Goal: Transaction & Acquisition: Purchase product/service

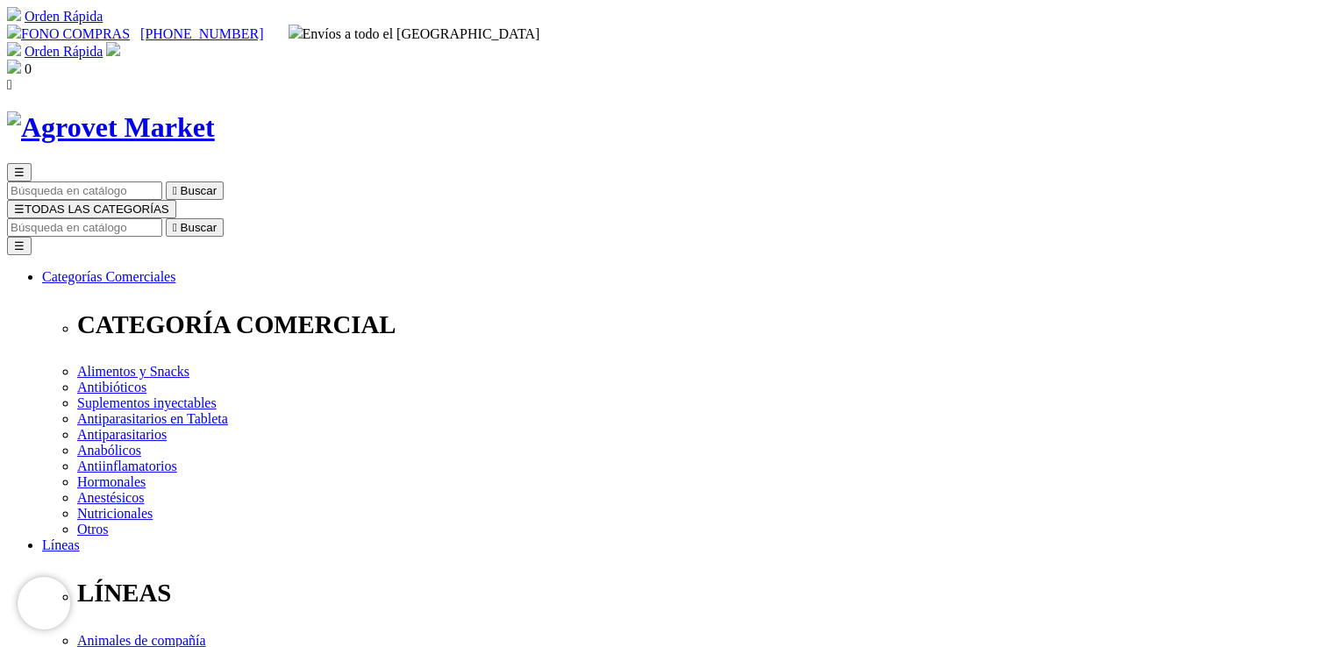
click at [162, 218] on input "Buscar" at bounding box center [84, 227] width 155 height 18
type input "EPRIMEC"
click at [266, 218] on button " Buscar" at bounding box center [295, 227] width 58 height 18
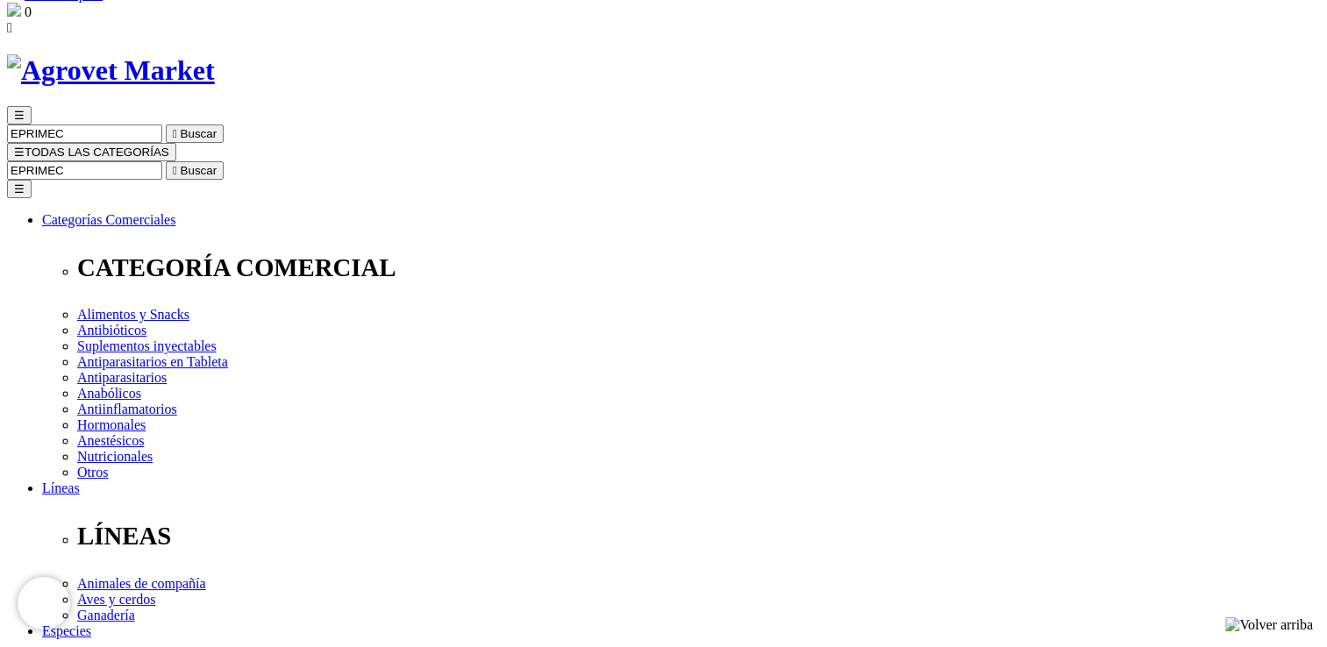
scroll to position [88, 0]
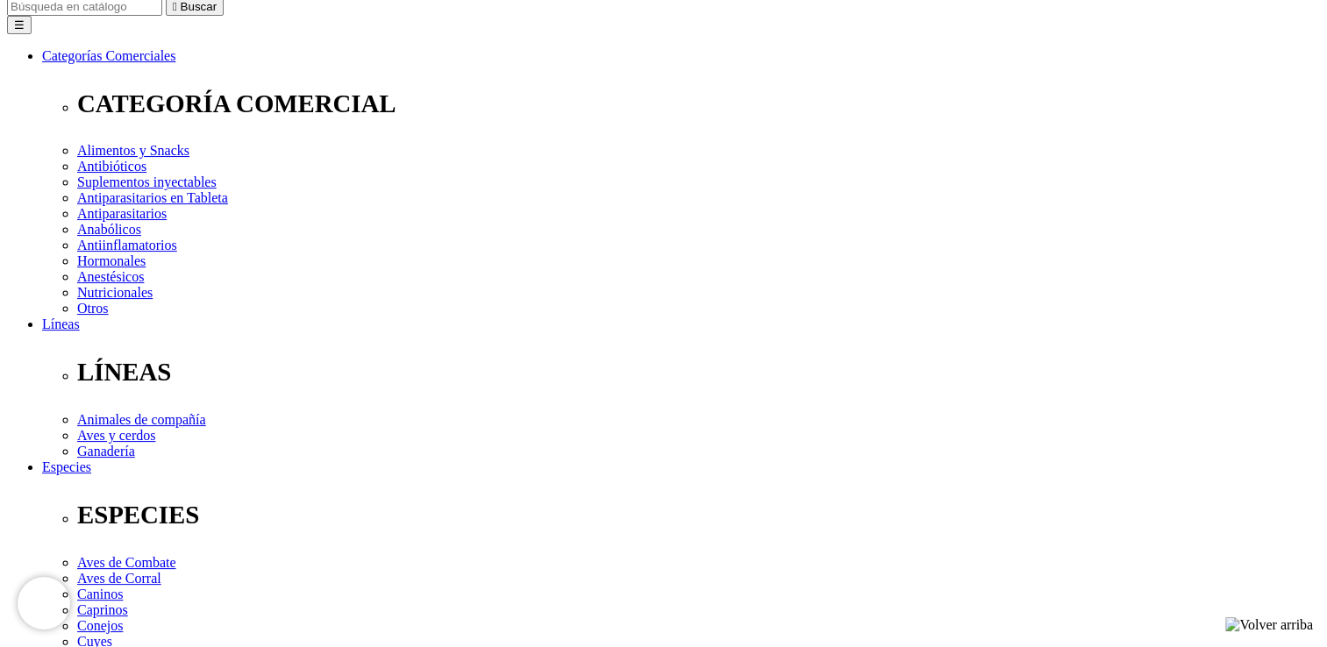
scroll to position [263, 0]
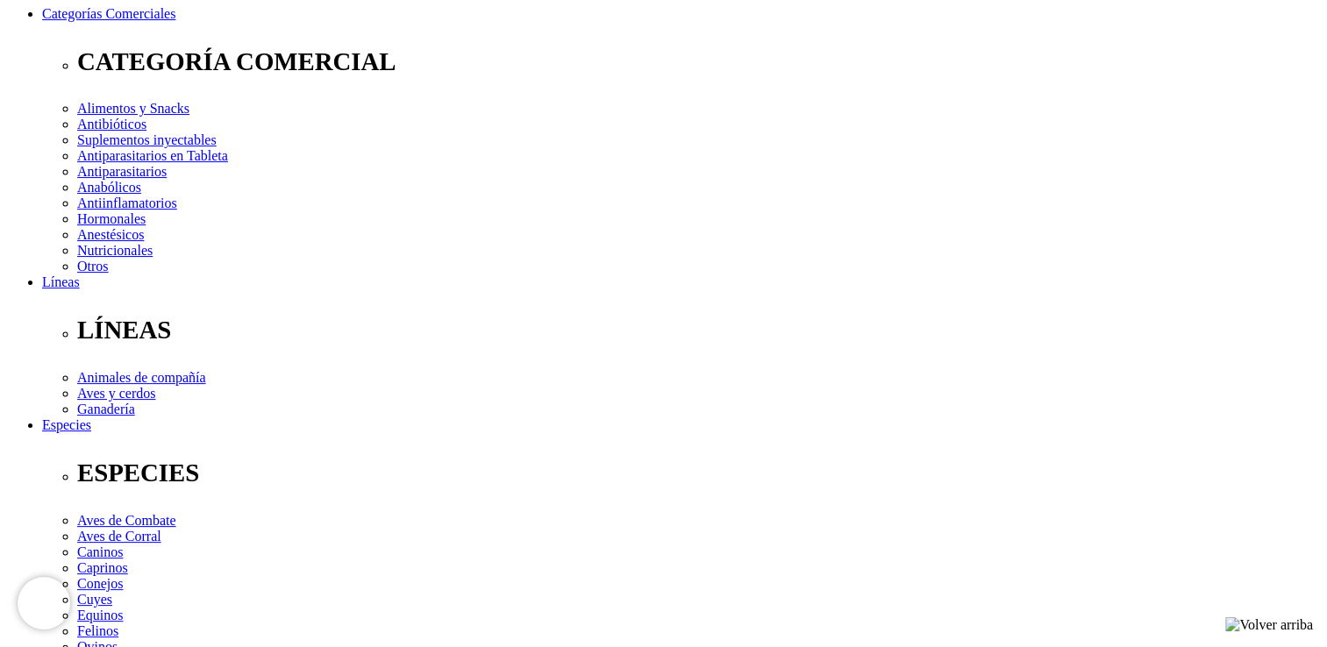
select select "330"
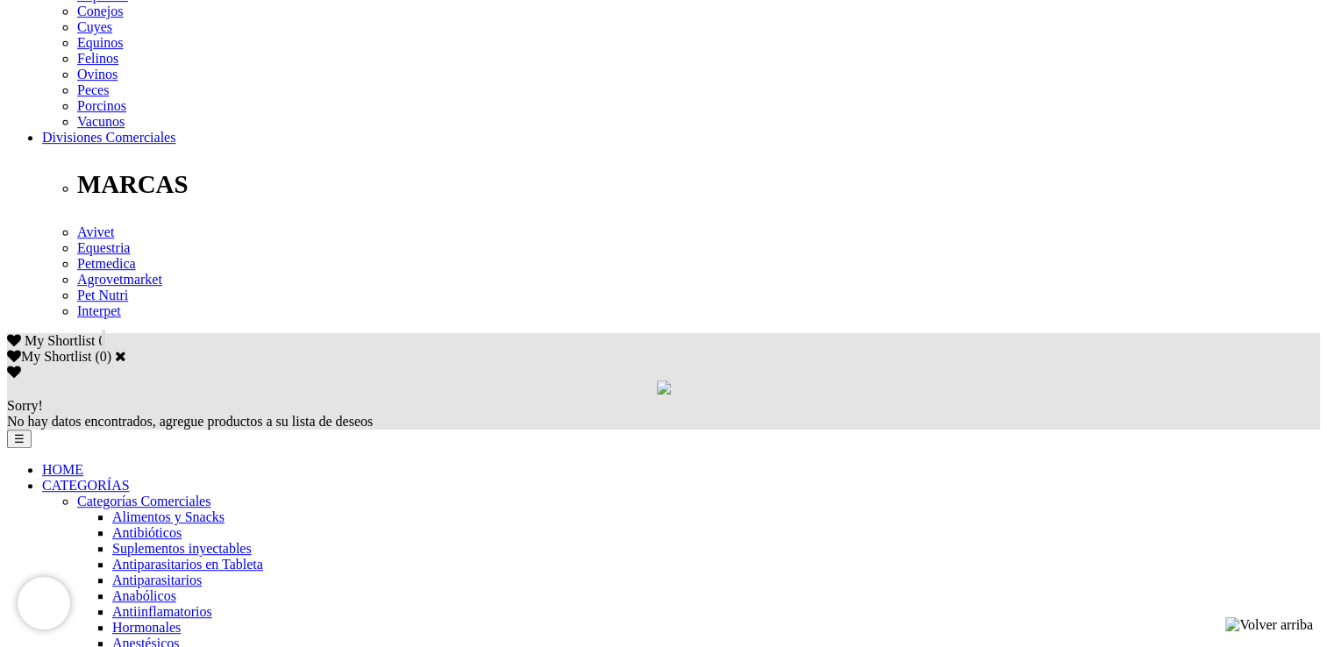
scroll to position [702, 0]
